Goal: Task Accomplishment & Management: Complete application form

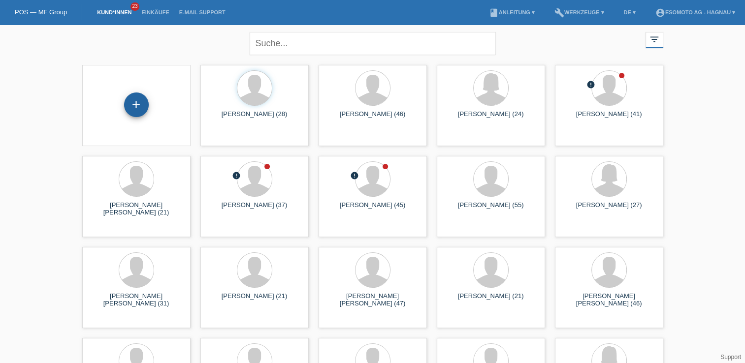
click at [136, 106] on div "+" at bounding box center [136, 105] width 25 height 25
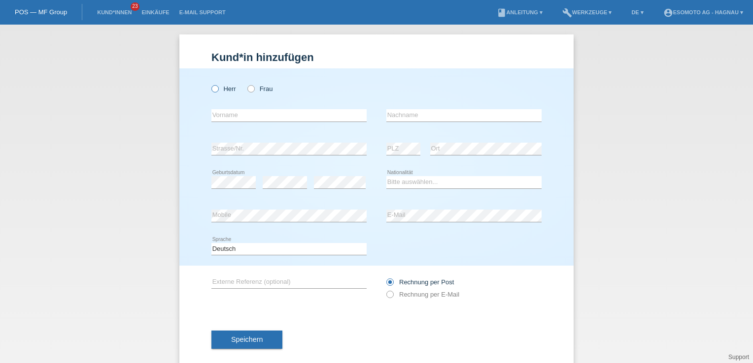
click at [210, 84] on icon at bounding box center [210, 84] width 0 height 0
click at [211, 89] on input "Herr" at bounding box center [214, 88] width 6 height 6
radio input "true"
click at [270, 109] on input "text" at bounding box center [288, 115] width 155 height 12
type input "B"
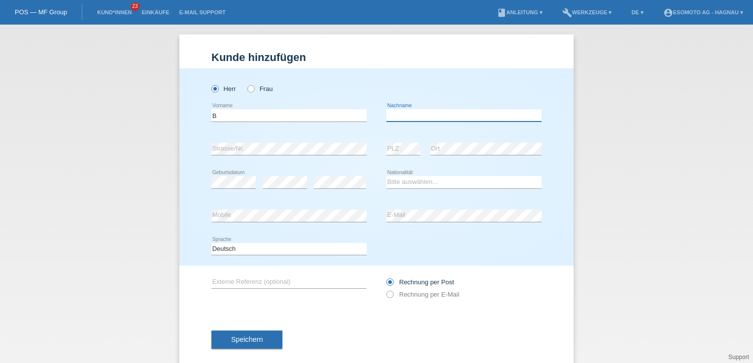
click at [405, 113] on input "text" at bounding box center [463, 115] width 155 height 12
type input "Barrow"
click at [263, 111] on input "B" at bounding box center [288, 115] width 155 height 12
type input "B"
type input "Abdoulie"
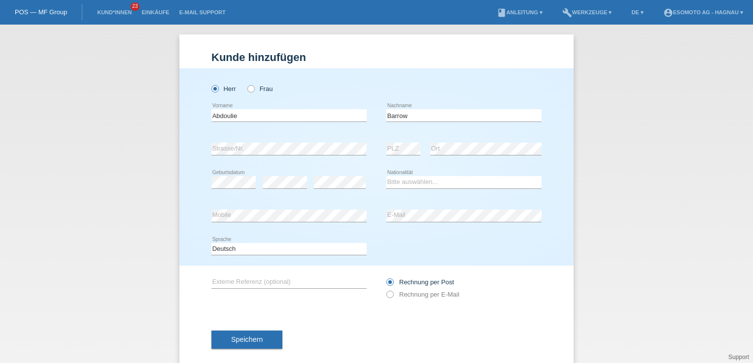
click at [445, 235] on div "Deutsch Français Italiano English error Sprache" at bounding box center [376, 249] width 330 height 33
click at [386, 185] on select "Bitte auswählen... Schweiz Deutschland Liechtenstein Österreich ------------ Af…" at bounding box center [463, 182] width 155 height 12
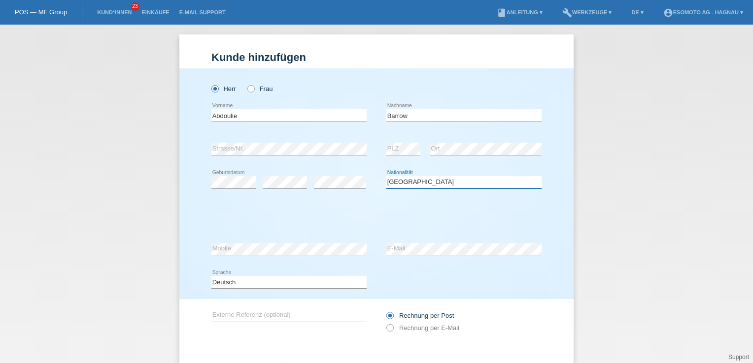
click at [392, 184] on select "Bitte auswählen... Schweiz Deutschland Liechtenstein Österreich ------------ Af…" at bounding box center [463, 182] width 155 height 12
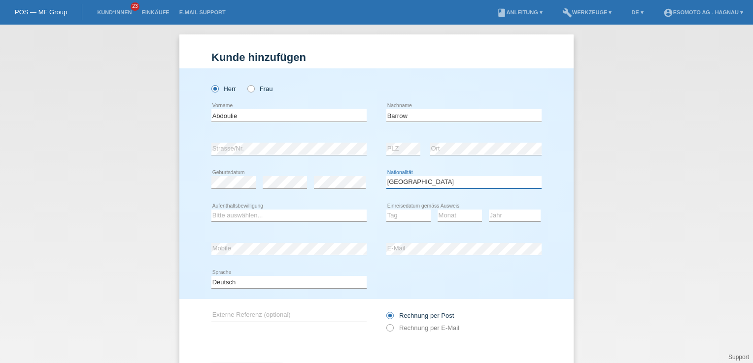
click at [392, 184] on select "Bitte auswählen... Schweiz Deutschland Liechtenstein Österreich ------------ Af…" at bounding box center [463, 182] width 155 height 12
select select "GB"
click at [386, 176] on select "Bitte auswählen... Schweiz Deutschland Liechtenstein Österreich ------------ Af…" at bounding box center [463, 182] width 155 height 12
click at [236, 212] on select "Bitte auswählen... C B B - Flüchtlingsstatus Andere" at bounding box center [288, 216] width 155 height 12
select select "C"
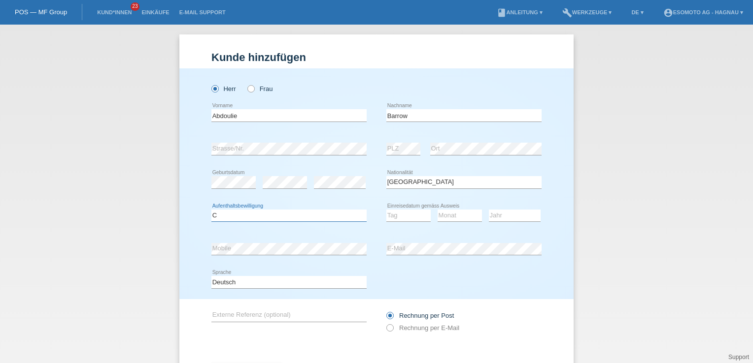
click at [211, 210] on select "Bitte auswählen... C B B - Flüchtlingsstatus Andere" at bounding box center [288, 216] width 155 height 12
click at [402, 220] on select "Tag 01 02 03 04 05 06 07 08 09 10 11" at bounding box center [408, 216] width 44 height 12
click at [386, 210] on select "Tag 01 02 03 04 05 06 07 08 09 10 11" at bounding box center [408, 216] width 44 height 12
click at [402, 220] on select "Tag 01 02 03 04 05 06 07 08 09 10 11" at bounding box center [408, 216] width 44 height 12
select select "01"
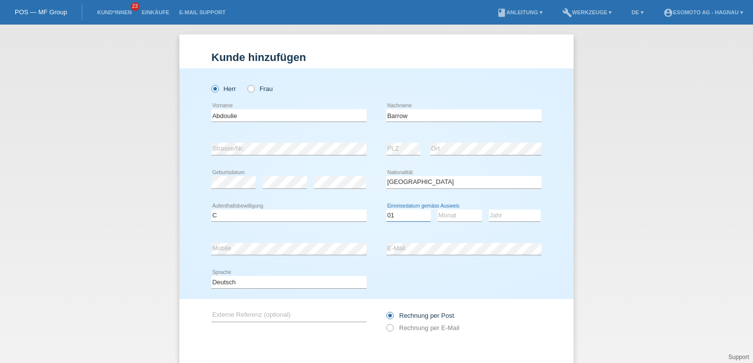
click at [386, 210] on select "Tag 01 02 03 04 05 06 07 08 09 10 11" at bounding box center [408, 216] width 44 height 12
click at [444, 218] on select "Monat 01 02 03 04 05 06 07 08 09 10 11" at bounding box center [459, 216] width 44 height 12
select select "01"
click at [437, 210] on select "Monat 01 02 03 04 05 06 07 08 09 10 11" at bounding box center [459, 216] width 44 height 12
click at [497, 213] on select "Jahr 2025 2024 2023 2022 2021 2020 2019 2018 2017 2016 2015 2014 2013 2012 2011…" at bounding box center [515, 216] width 52 height 12
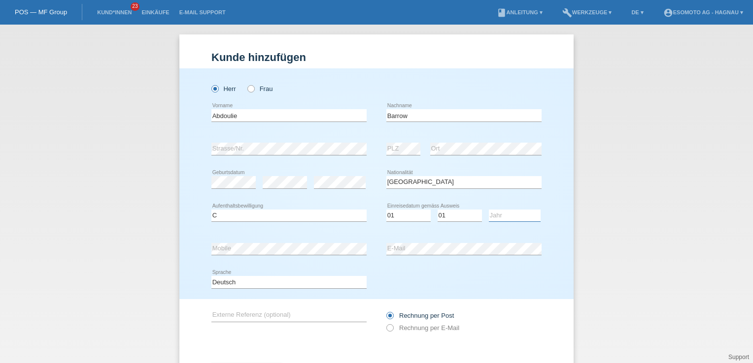
select select "2014"
click at [489, 210] on select "Jahr 2025 2024 2023 2022 2021 2020 2019 2018 2017 2016 2015 2014 2013 2012 2011…" at bounding box center [515, 216] width 52 height 12
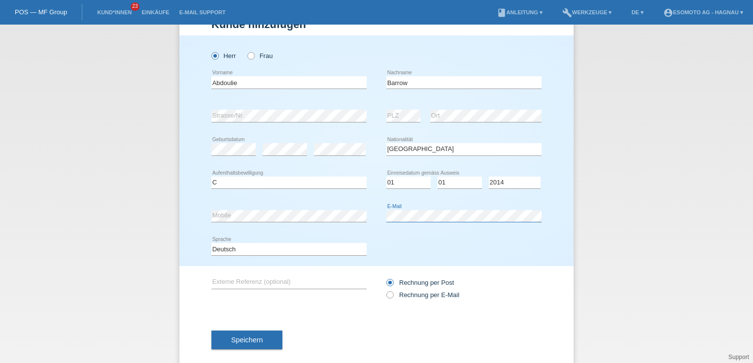
scroll to position [47, 0]
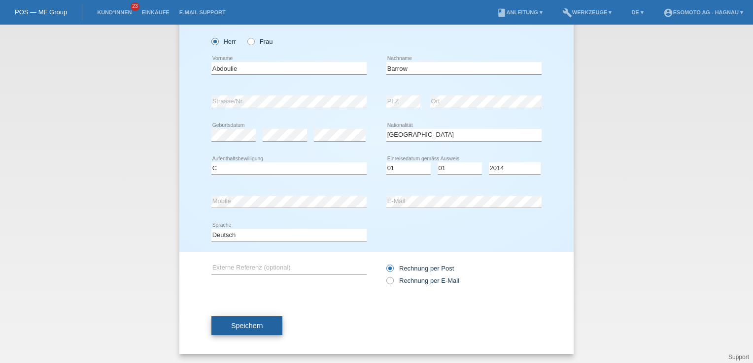
click at [243, 328] on span "Speichern" at bounding box center [247, 326] width 32 height 8
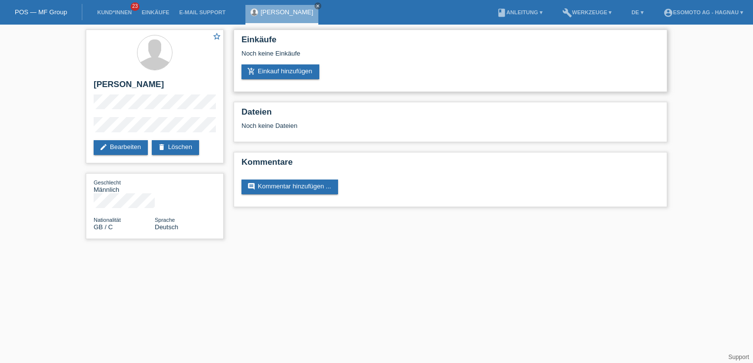
click at [282, 82] on div "Einkäufe Noch keine Einkäufe add_shopping_cart Einkauf hinzufügen" at bounding box center [449, 61] width 433 height 63
click at [283, 75] on link "add_shopping_cart Einkauf hinzufügen" at bounding box center [280, 72] width 78 height 15
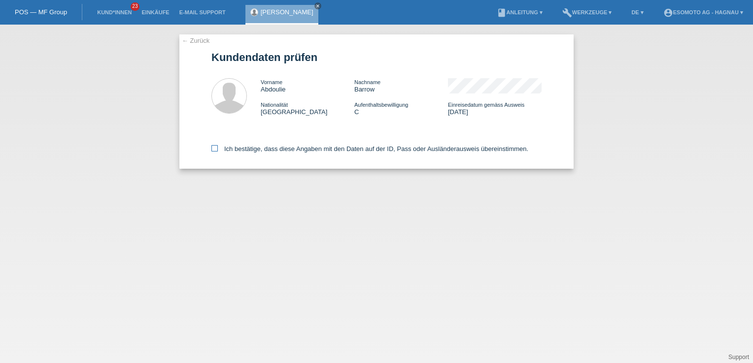
click at [211, 146] on icon at bounding box center [214, 148] width 6 height 6
click at [211, 146] on input "Ich bestätige, dass diese Angaben mit den Daten auf der ID, Pass oder Ausländer…" at bounding box center [214, 148] width 6 height 6
checkbox input "true"
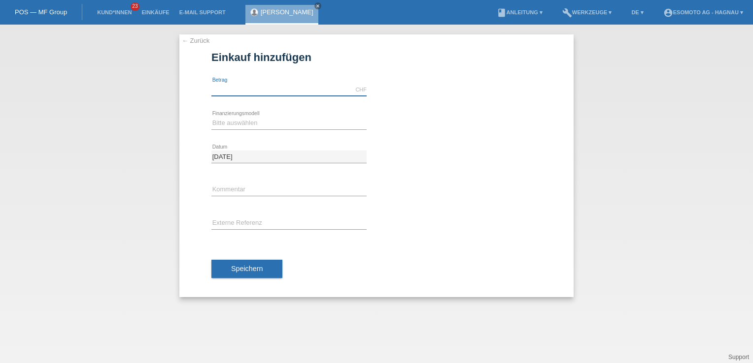
click at [248, 87] on input "text" at bounding box center [288, 90] width 155 height 12
type input "3090.00"
click at [246, 123] on select "Bitte auswählen Fixe Raten Kauf auf Rechnung mit Teilzahlungsoption" at bounding box center [288, 123] width 155 height 12
select select "69"
click at [211, 117] on select "Bitte auswählen Fixe Raten Kauf auf Rechnung mit Teilzahlungsoption" at bounding box center [288, 123] width 155 height 12
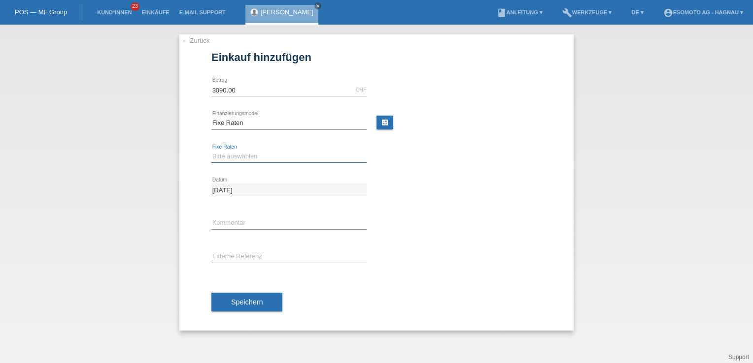
click at [237, 159] on select "Bitte auswählen 12 Raten 24 Raten 36 Raten 48 Raten" at bounding box center [288, 157] width 155 height 12
select select "138"
click at [211, 151] on select "Bitte auswählen 12 Raten 24 Raten 36 Raten 48 Raten" at bounding box center [288, 157] width 155 height 12
click at [248, 296] on button "Speichern" at bounding box center [246, 302] width 71 height 19
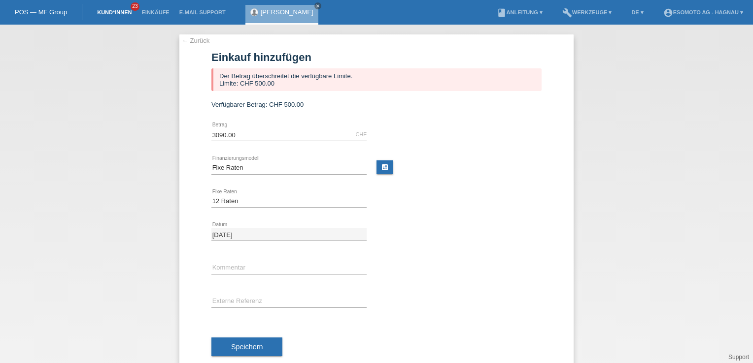
click at [100, 12] on link "Kund*innen" at bounding box center [114, 12] width 44 height 6
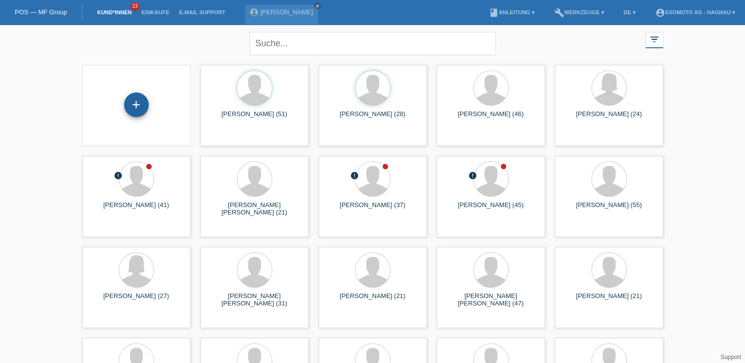
click at [140, 107] on div "+" at bounding box center [136, 105] width 25 height 25
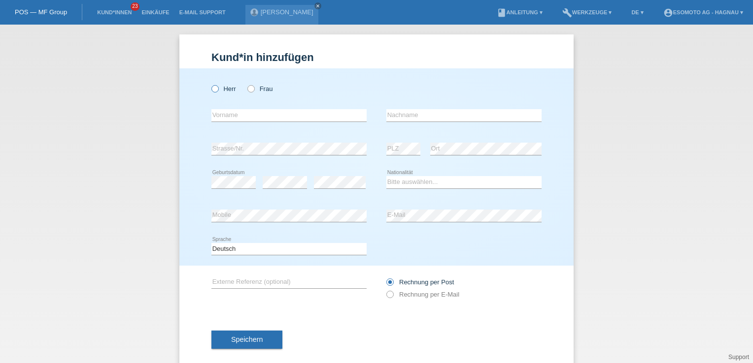
click at [210, 84] on icon at bounding box center [210, 84] width 0 height 0
click at [212, 90] on input "Herr" at bounding box center [214, 88] width 6 height 6
radio input "true"
click at [223, 115] on input "text" at bounding box center [288, 115] width 155 height 12
type input "K"
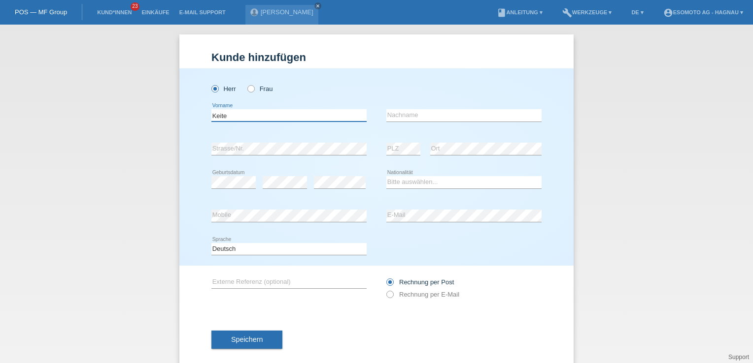
type input "Keite"
type input "[PERSON_NAME]"
click at [217, 159] on div "error Strasse/Nr." at bounding box center [288, 148] width 155 height 33
click at [463, 142] on div "error Ort" at bounding box center [485, 148] width 111 height 33
click at [115, 179] on div "Kund*in hinzufügen Kunde hinzufügen Kundin hinzufügen Herr Frau Keite error Vor…" at bounding box center [376, 194] width 753 height 339
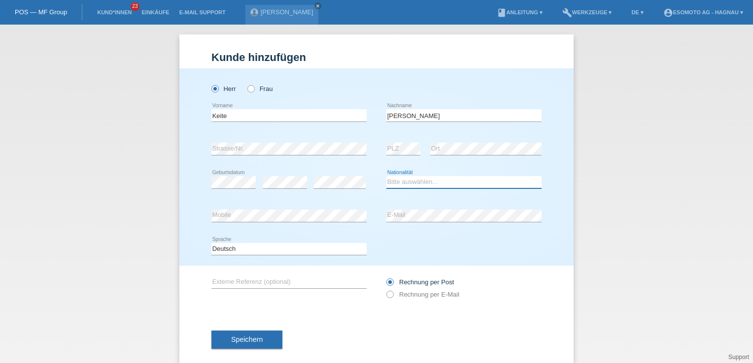
click at [416, 186] on select "Bitte auswählen... Schweiz Deutschland Liechtenstein Österreich ------------ Af…" at bounding box center [463, 182] width 155 height 12
select select "GM"
click at [386, 176] on select "Bitte auswählen... Schweiz Deutschland Liechtenstein Österreich ------------ Af…" at bounding box center [463, 182] width 155 height 12
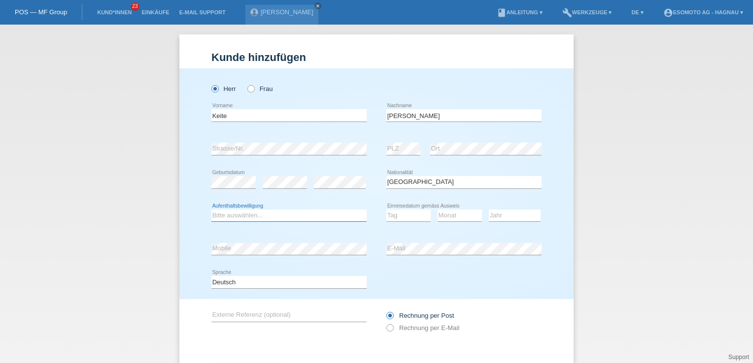
click at [211, 213] on select "Bitte auswählen... C B B - Flüchtlingsstatus Andere" at bounding box center [288, 216] width 155 height 12
select select "C"
click at [211, 210] on select "Bitte auswählen... C B B - Flüchtlingsstatus Andere" at bounding box center [288, 216] width 155 height 12
click at [386, 218] on select "Tag 01 02 03 04 05 06 07 08 09 10 11" at bounding box center [408, 216] width 44 height 12
select select "28"
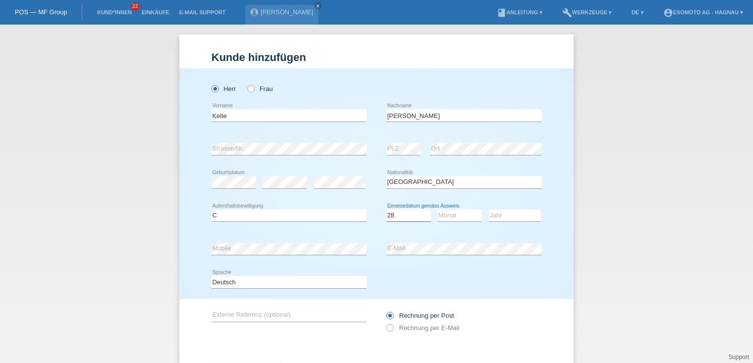
click at [386, 210] on select "Tag 01 02 03 04 05 06 07 08 09 10 11" at bounding box center [408, 216] width 44 height 12
click at [449, 220] on select "Monat 01 02 03 04 05 06 07 08 09 10 11" at bounding box center [459, 216] width 44 height 12
select select "04"
click at [437, 210] on select "Monat 01 02 03 04 05 06 07 08 09 10 11" at bounding box center [459, 216] width 44 height 12
click at [492, 211] on select "Jahr 2025 2024 2023 2022 2021 2020 2019 2018 2017 2016 2015 2014 2013 2012 2011…" at bounding box center [515, 216] width 52 height 12
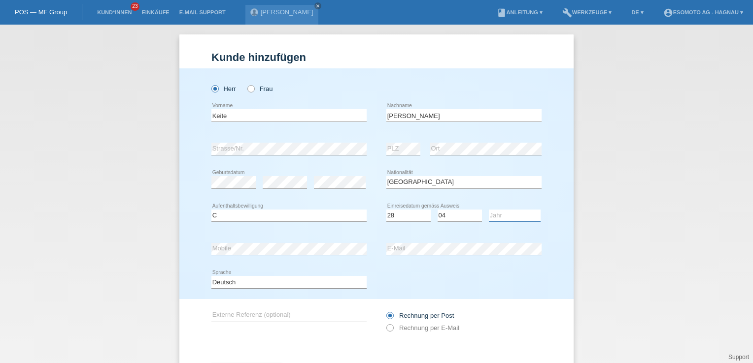
select select "2003"
click at [489, 210] on select "Jahr 2025 2024 2023 2022 2021 2020 2019 2018 2017 2016 2015 2014 2013 2012 2011…" at bounding box center [515, 216] width 52 height 12
click at [406, 265] on div "error E-Mail" at bounding box center [463, 248] width 155 height 33
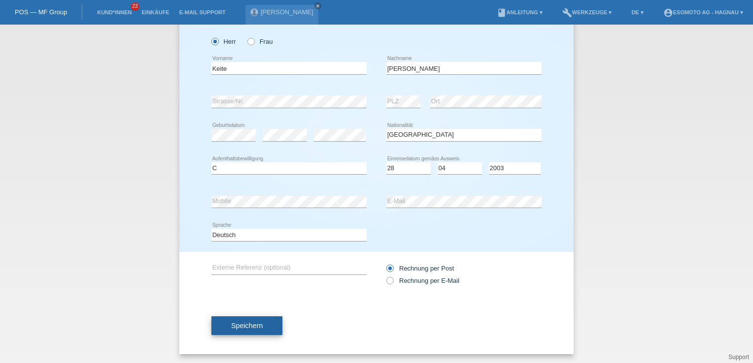
click at [235, 328] on span "Speichern" at bounding box center [247, 326] width 32 height 8
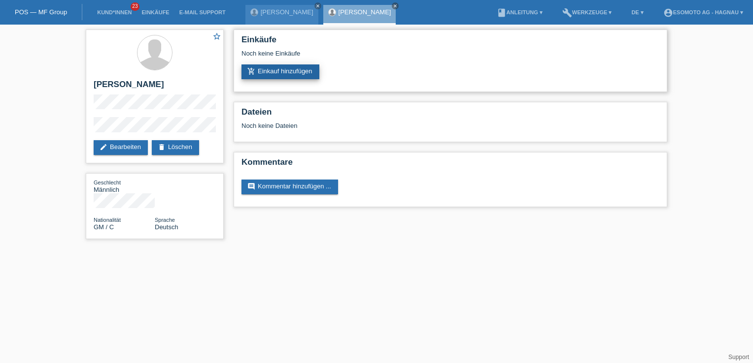
click at [270, 72] on link "add_shopping_cart Einkauf hinzufügen" at bounding box center [280, 72] width 78 height 15
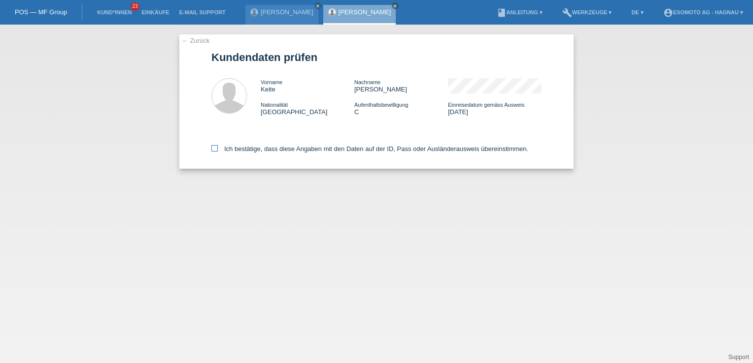
click at [215, 146] on icon at bounding box center [214, 148] width 6 height 6
click at [215, 146] on input "Ich bestätige, dass diese Angaben mit den Daten auf der ID, Pass oder Ausländer…" at bounding box center [214, 148] width 6 height 6
checkbox input "true"
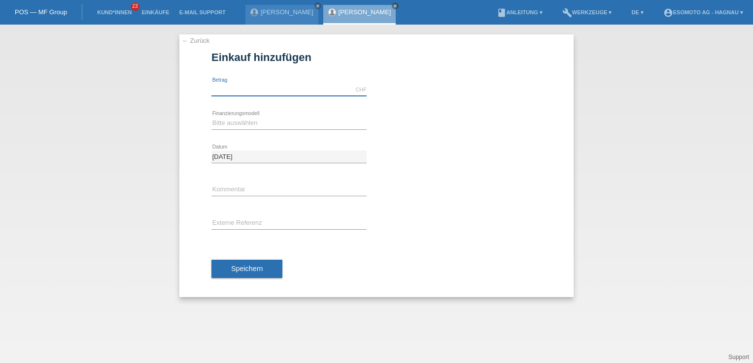
click at [234, 93] on input "text" at bounding box center [288, 90] width 155 height 12
type input "3090.00"
click at [233, 125] on select "Bitte auswählen Fixe Raten Kauf auf Rechnung mit Teilzahlungsoption" at bounding box center [288, 123] width 155 height 12
select select "69"
click at [211, 117] on select "Bitte auswählen Fixe Raten Kauf auf Rechnung mit Teilzahlungsoption" at bounding box center [288, 123] width 155 height 12
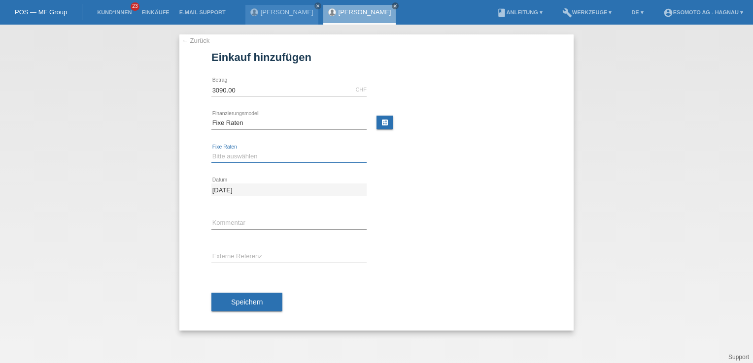
click at [233, 154] on select "Bitte auswählen 12 Raten 24 Raten 36 Raten 48 Raten" at bounding box center [288, 157] width 155 height 12
select select "138"
click at [211, 151] on select "Bitte auswählen 12 Raten 24 Raten 36 Raten 48 Raten" at bounding box center [288, 157] width 155 height 12
click at [254, 299] on span "Speichern" at bounding box center [247, 302] width 32 height 8
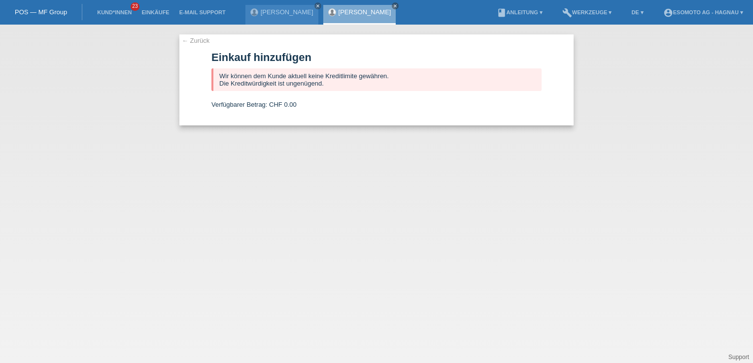
click at [229, 139] on div "← Zurück Einkauf hinzufügen Wir können dem Kunde aktuell keine Kreditlimite gew…" at bounding box center [376, 194] width 753 height 339
click at [393, 6] on icon "close" at bounding box center [395, 5] width 5 height 5
click at [204, 43] on link "← Zurück" at bounding box center [196, 40] width 28 height 7
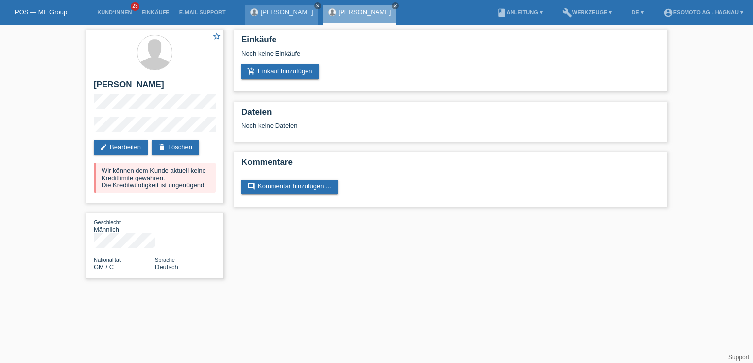
click at [315, 5] on icon "close" at bounding box center [317, 5] width 5 height 5
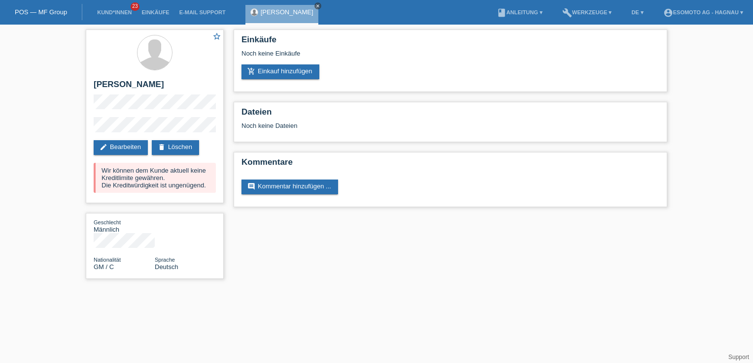
click at [315, 3] on icon "close" at bounding box center [317, 5] width 5 height 5
click at [101, 15] on link "Kund*innen" at bounding box center [114, 12] width 44 height 6
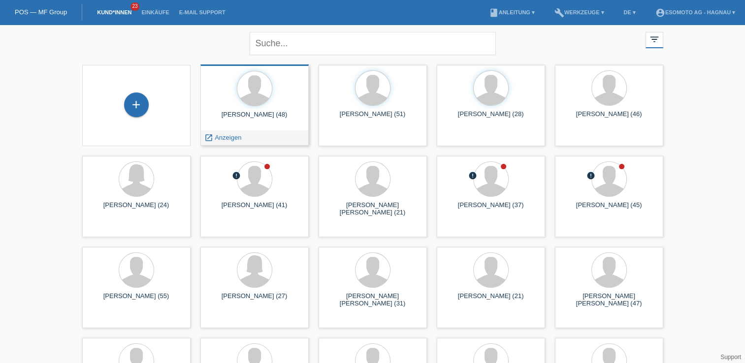
drag, startPoint x: 257, startPoint y: 114, endPoint x: 205, endPoint y: 139, distance: 57.0
click at [205, 139] on icon "launch" at bounding box center [208, 137] width 9 height 9
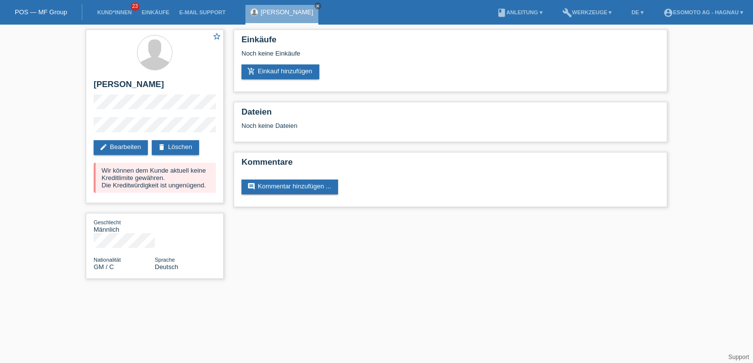
click at [61, 9] on link "POS — MF Group" at bounding box center [41, 11] width 52 height 7
